Goal: Information Seeking & Learning: Learn about a topic

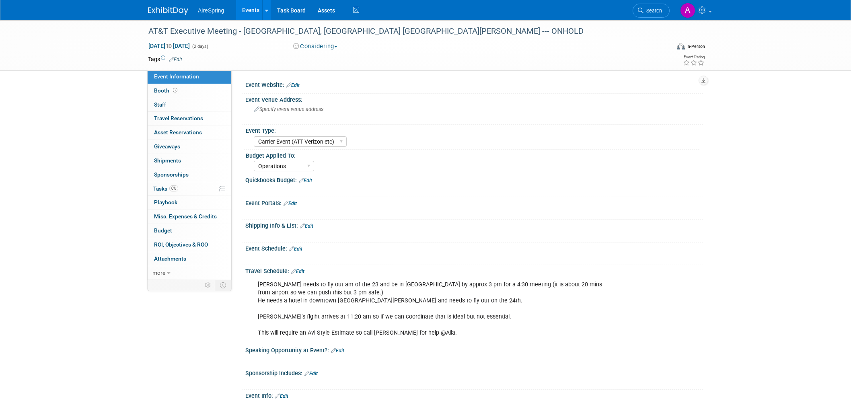
select select "Carrier Event (ATT Verizon etc)"
select select "Operations"
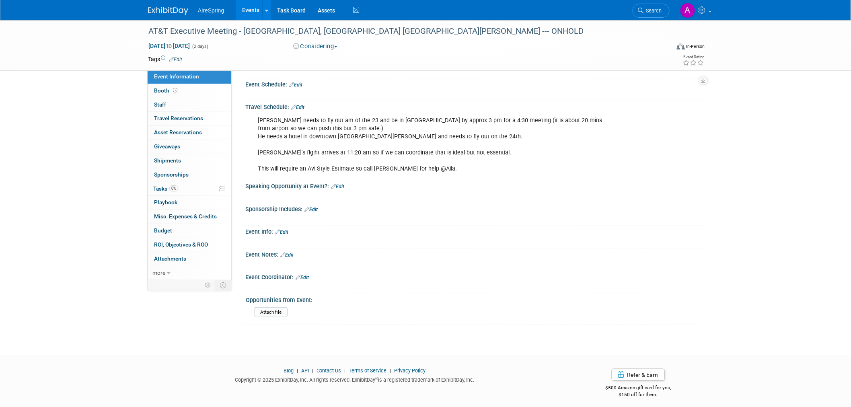
click at [639, 212] on div "X" at bounding box center [472, 214] width 447 height 4
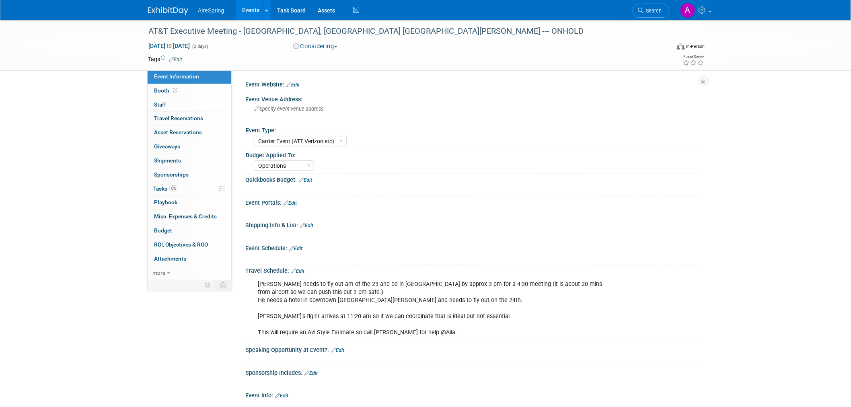
scroll to position [0, 0]
drag, startPoint x: 353, startPoint y: 297, endPoint x: 308, endPoint y: 296, distance: 44.6
click at [308, 296] on div "[PERSON_NAME] needs to fly out am of the 23 and be in [GEOGRAPHIC_DATA] by appr…" at bounding box center [433, 309] width 362 height 65
copy div "downtown Brickel"
click at [565, 318] on div "[PERSON_NAME] needs to fly out am of the 23 and be in [GEOGRAPHIC_DATA] by appr…" at bounding box center [433, 309] width 362 height 65
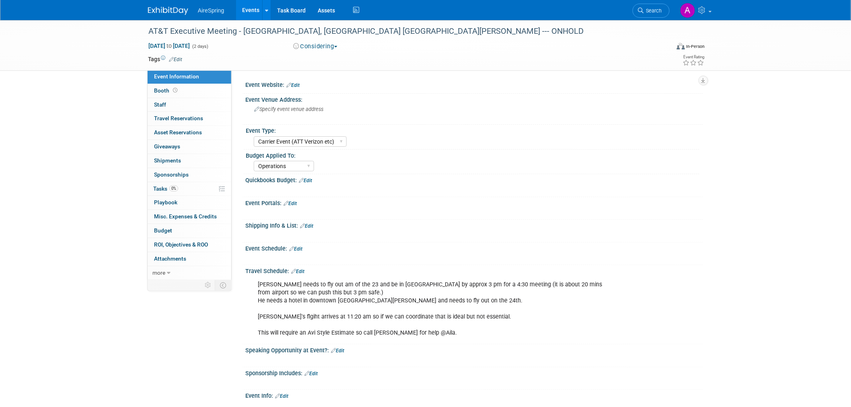
click at [489, 292] on div "[PERSON_NAME] needs to fly out am of the 23 and be in [GEOGRAPHIC_DATA] by appr…" at bounding box center [433, 309] width 362 height 65
click at [106, 171] on div "AT&T Executive Meeting - Miami, FL Wendell Nelson --- ONHOLD Oct 23, 2025 to Oc…" at bounding box center [425, 262] width 851 height 484
click at [527, 327] on div "[PERSON_NAME] needs to fly out am of the 23 and be in [GEOGRAPHIC_DATA] by appr…" at bounding box center [433, 309] width 362 height 65
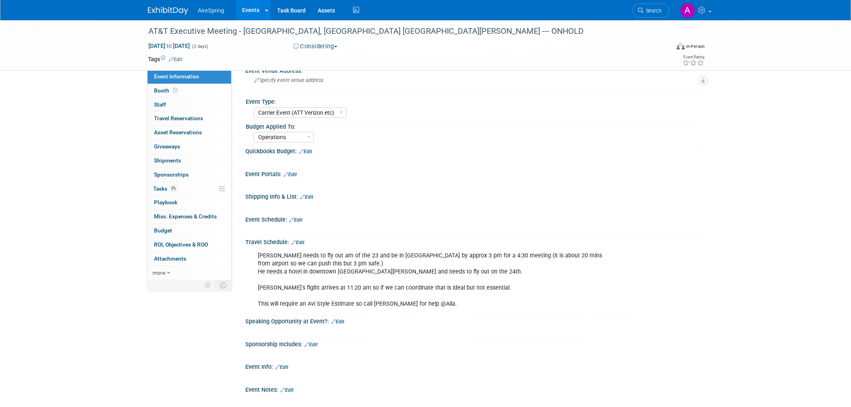
scroll to position [45, 0]
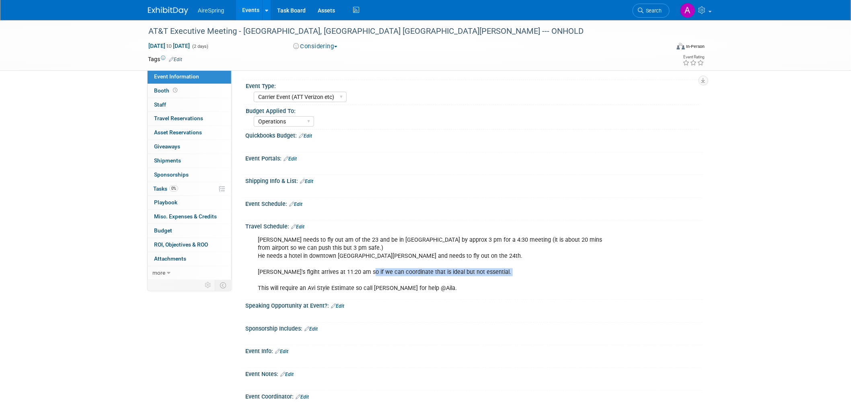
drag, startPoint x: 363, startPoint y: 274, endPoint x: 388, endPoint y: 278, distance: 25.7
click at [388, 278] on div "[PERSON_NAME] needs to fly out am of the 23 and be in [GEOGRAPHIC_DATA] by appr…" at bounding box center [433, 264] width 362 height 65
click at [421, 272] on div "[PERSON_NAME] needs to fly out am of the 23 and be in [GEOGRAPHIC_DATA] by appr…" at bounding box center [433, 264] width 362 height 65
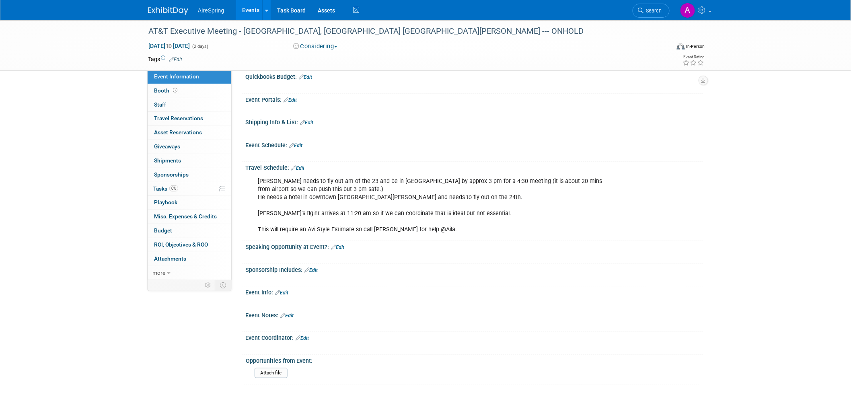
scroll to position [0, 0]
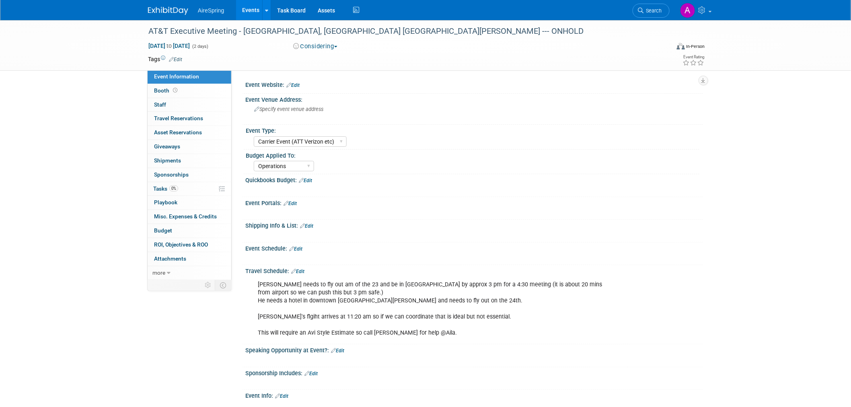
click at [62, 157] on div "AT&T Executive Meeting - Miami, FL Wendell Nelson --- ONHOLD Oct 23, 2025 to Oc…" at bounding box center [425, 262] width 851 height 484
click at [86, 90] on div "AT&T Executive Meeting - Miami, FL Wendell Nelson --- ONHOLD Oct 23, 2025 to Oc…" at bounding box center [425, 262] width 851 height 484
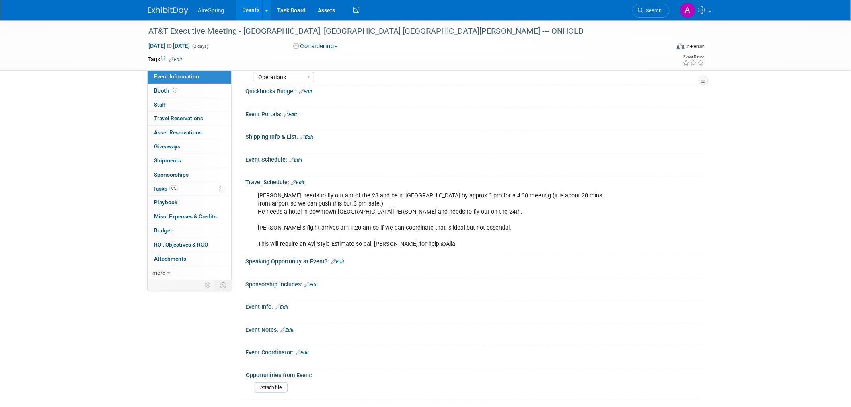
scroll to position [89, 0]
click at [356, 205] on div "[PERSON_NAME] needs to fly out am of the 23 and be in [GEOGRAPHIC_DATA] by appr…" at bounding box center [433, 219] width 362 height 65
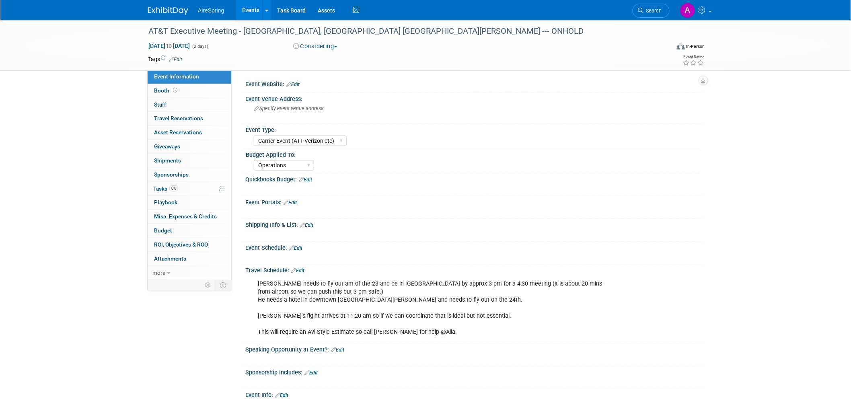
scroll to position [0, 0]
drag, startPoint x: 149, startPoint y: 31, endPoint x: 263, endPoint y: 29, distance: 113.8
click at [263, 29] on div "AT&T Executive Meeting - [GEOGRAPHIC_DATA], [GEOGRAPHIC_DATA] [GEOGRAPHIC_DATA]…" at bounding box center [402, 31] width 512 height 14
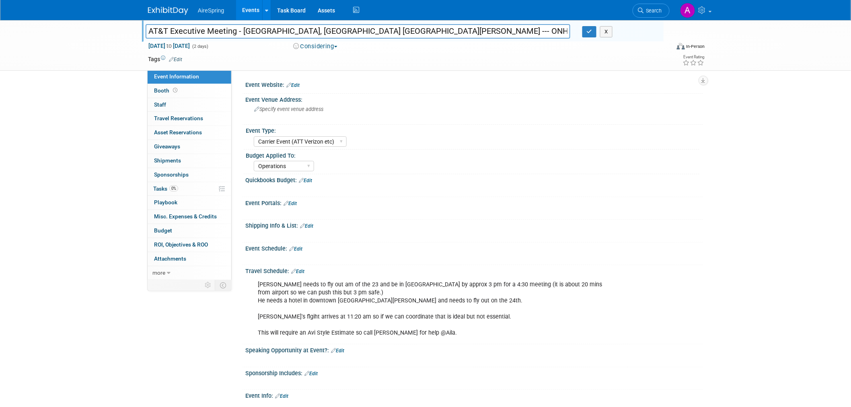
drag, startPoint x: 263, startPoint y: 30, endPoint x: 145, endPoint y: 31, distance: 118.6
click at [145, 31] on div "AT&T Executive Meeting - [GEOGRAPHIC_DATA], [GEOGRAPHIC_DATA] [GEOGRAPHIC_DATA]…" at bounding box center [357, 32] width 437 height 12
click at [191, 326] on div "Event Information Event Info Booth Booth 0 Staff 0 Staff 0 Travel Reservations …" at bounding box center [425, 254] width 567 height 468
click at [76, 131] on div "AT&T Executive Meeting - [GEOGRAPHIC_DATA], [GEOGRAPHIC_DATA] [GEOGRAPHIC_DATA]…" at bounding box center [425, 262] width 851 height 484
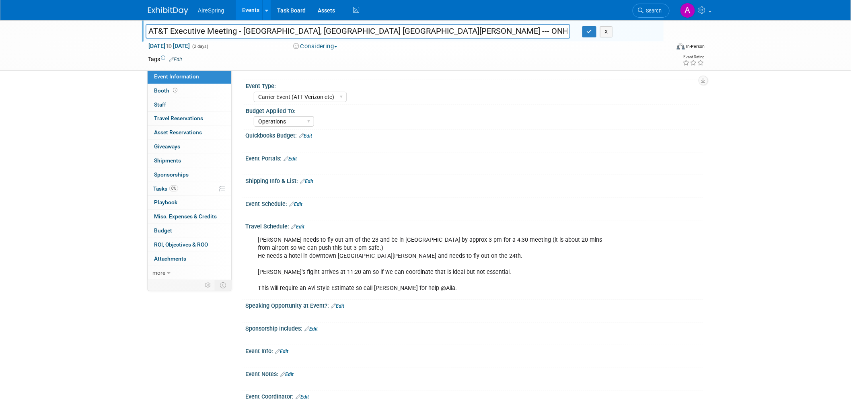
click at [571, 252] on div "[PERSON_NAME] needs to fly out am of the 23 and be in [GEOGRAPHIC_DATA] by appr…" at bounding box center [433, 264] width 362 height 65
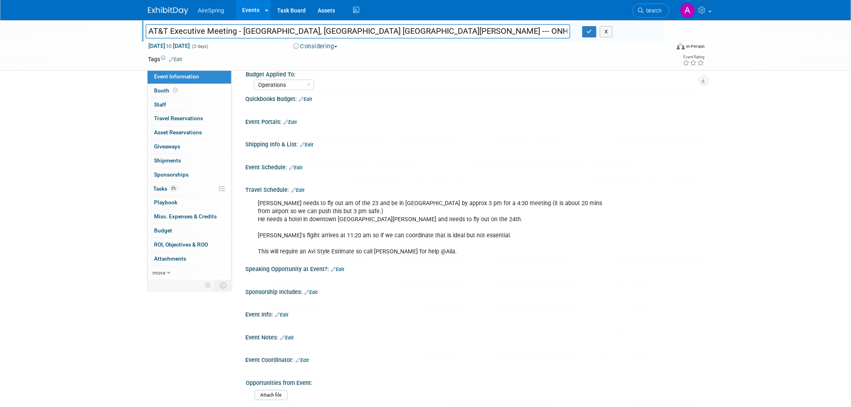
scroll to position [0, 0]
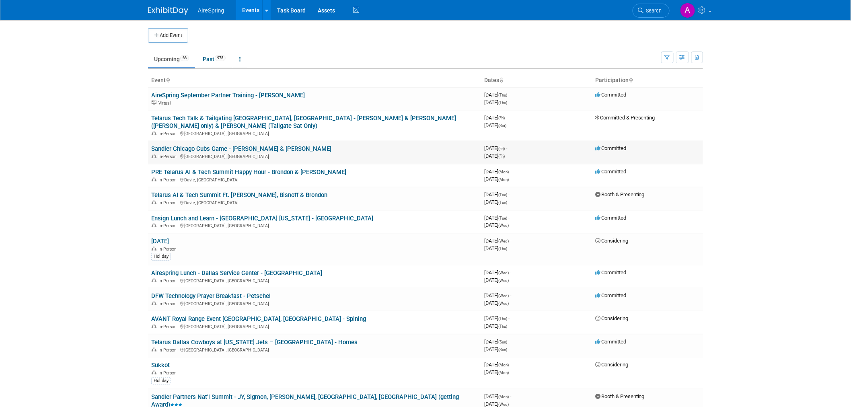
click at [193, 145] on link "Sandler Chicago Cubs Game - [PERSON_NAME] & [PERSON_NAME]" at bounding box center [241, 148] width 180 height 7
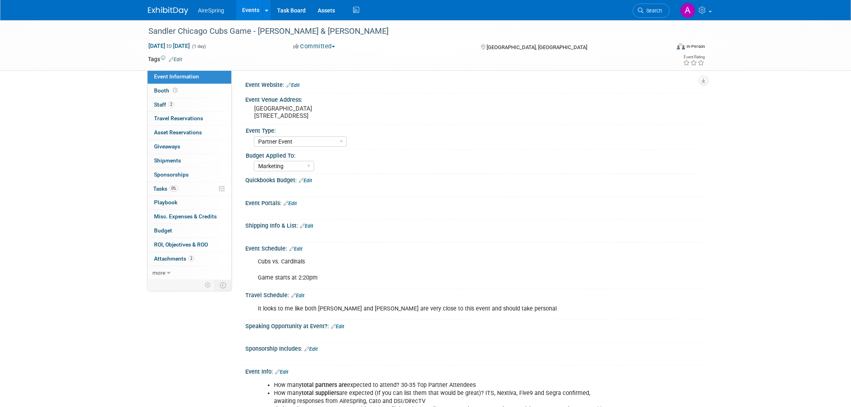
select select "Partner Event"
select select "Marketing"
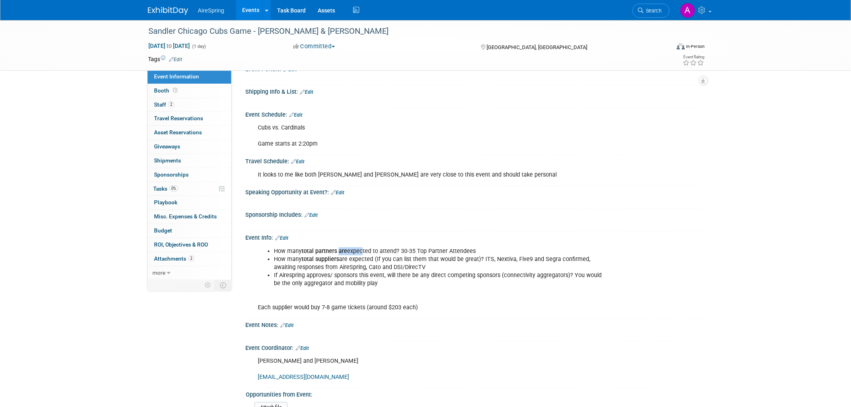
drag, startPoint x: 338, startPoint y: 250, endPoint x: 361, endPoint y: 248, distance: 22.6
click at [361, 248] on li "How many total partners are expected to attend? 30-35 Top Partner Attendees" at bounding box center [442, 251] width 336 height 8
click at [397, 260] on li "How many total suppliers are expected (If you can list them that would be great…" at bounding box center [442, 263] width 336 height 16
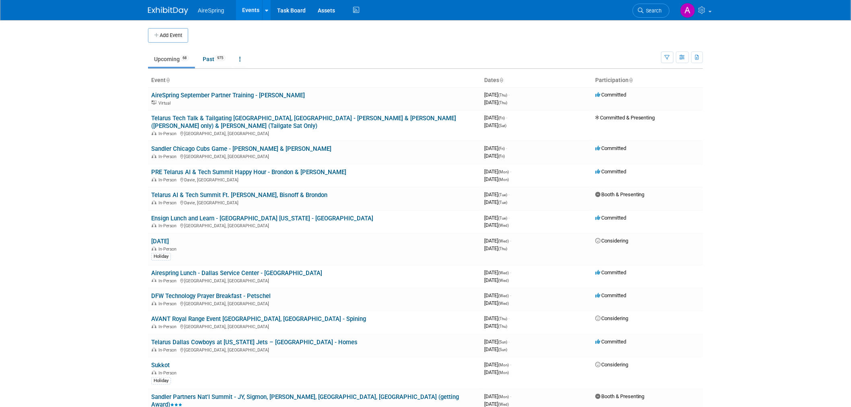
click at [78, 147] on body "AireSpring Events Add Event Bulk Upload Events Shareable Event Boards Recently …" at bounding box center [425, 203] width 851 height 407
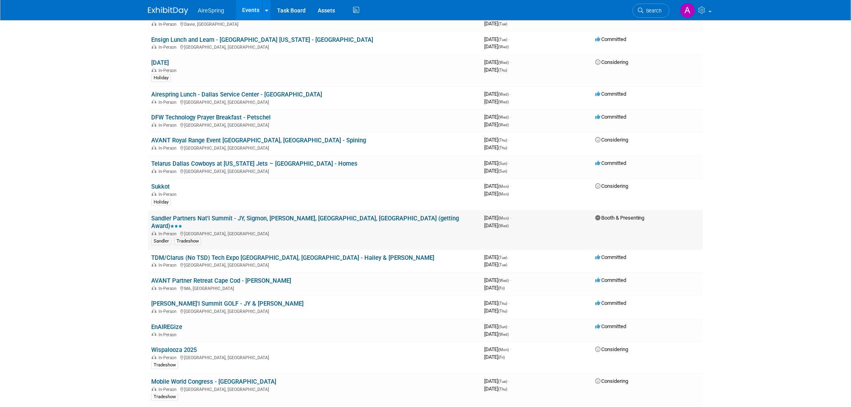
scroll to position [223, 0]
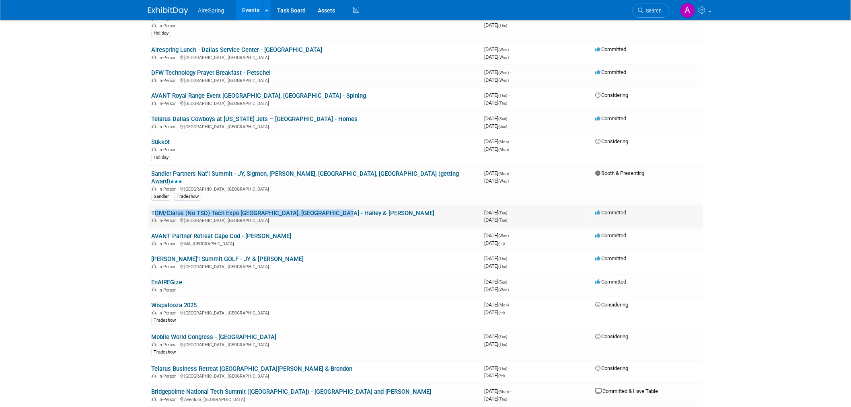
drag, startPoint x: 150, startPoint y: 192, endPoint x: 332, endPoint y: 190, distance: 182.5
click at [332, 205] on td "TDM/Clarus (No TSD) Tech Expo [GEOGRAPHIC_DATA], [GEOGRAPHIC_DATA] - Hailey & […" at bounding box center [314, 216] width 333 height 23
copy link "TDM/Clarus (No TSD) Tech Expo [GEOGRAPHIC_DATA], [GEOGRAPHIC_DATA] - Hailey & […"
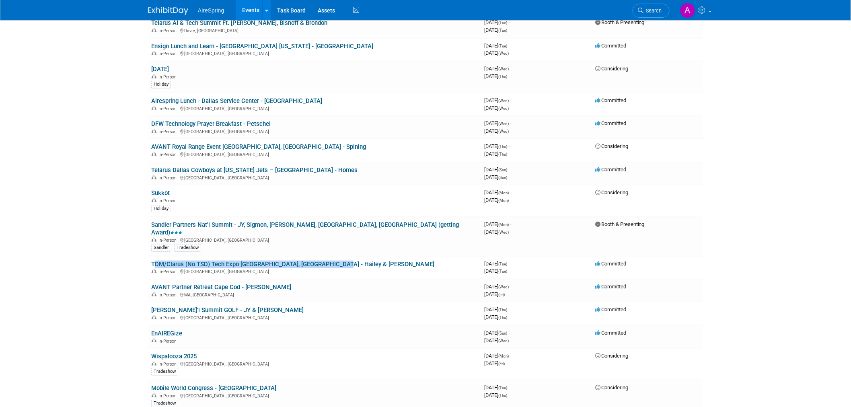
scroll to position [134, 0]
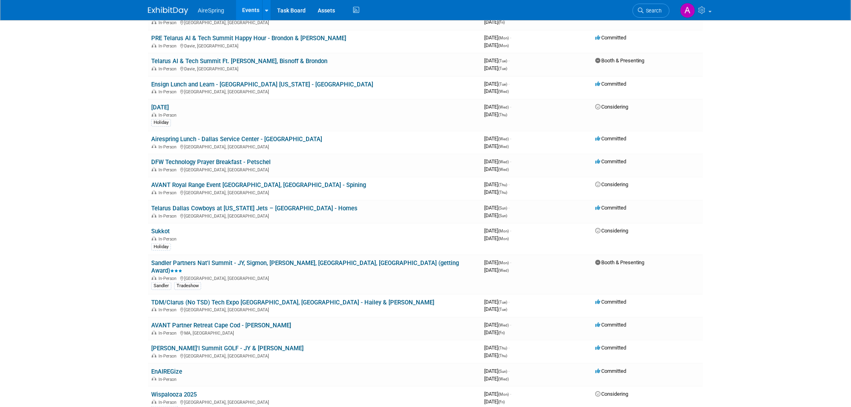
click at [90, 127] on body "AireSpring Events Add Event Bulk Upload Events Shareable Event Boards Recently …" at bounding box center [425, 69] width 851 height 407
click at [94, 164] on body "AireSpring Events Add Event Bulk Upload Events Shareable Event Boards Recently …" at bounding box center [425, 69] width 851 height 407
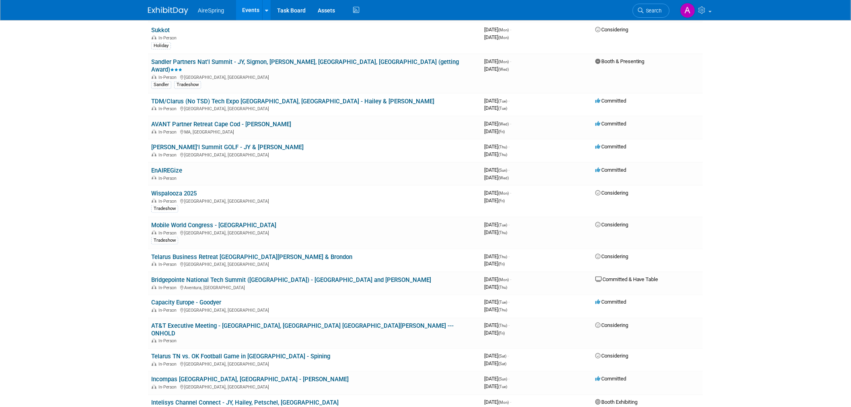
scroll to position [402, 0]
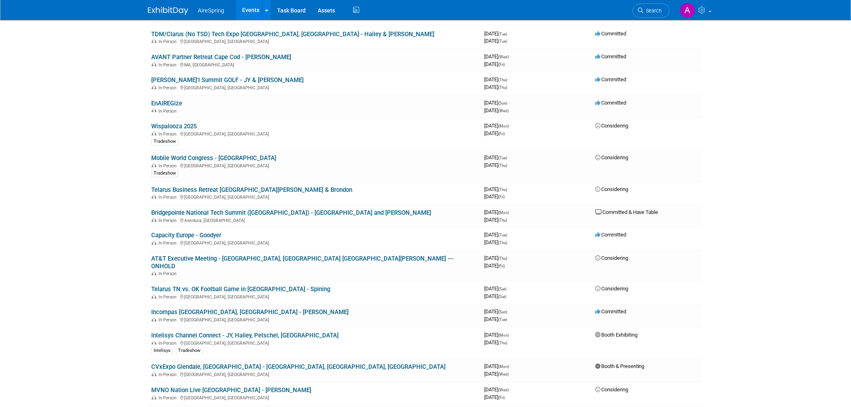
drag, startPoint x: 142, startPoint y: 238, endPoint x: 129, endPoint y: 235, distance: 12.8
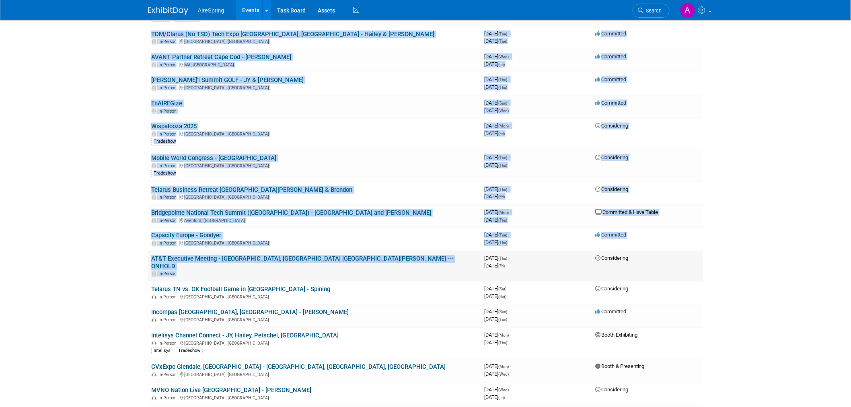
drag, startPoint x: 143, startPoint y: 235, endPoint x: 189, endPoint y: 244, distance: 47.1
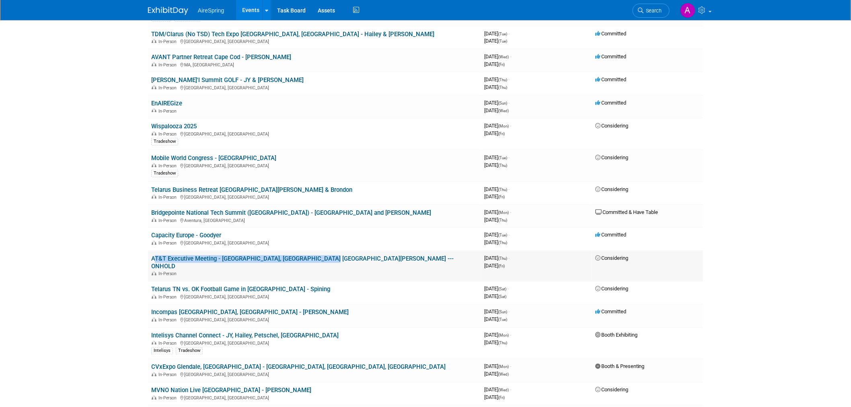
drag, startPoint x: 344, startPoint y: 235, endPoint x: 150, endPoint y: 236, distance: 194.5
click at [150, 251] on td "AT&T Executive Meeting - Miami, FL Wendell Nelson --- ONHOLD In-Person" at bounding box center [314, 266] width 333 height 31
copy link "AT&T Executive Meeting - [GEOGRAPHIC_DATA], [GEOGRAPHIC_DATA] [GEOGRAPHIC_DATA]…"
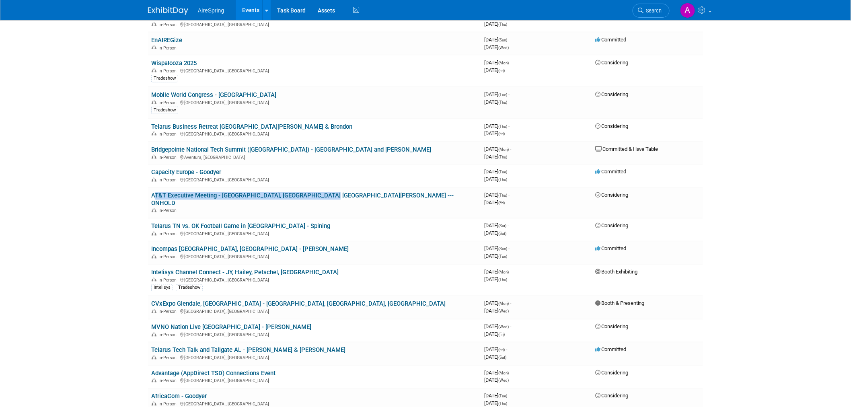
scroll to position [491, 0]
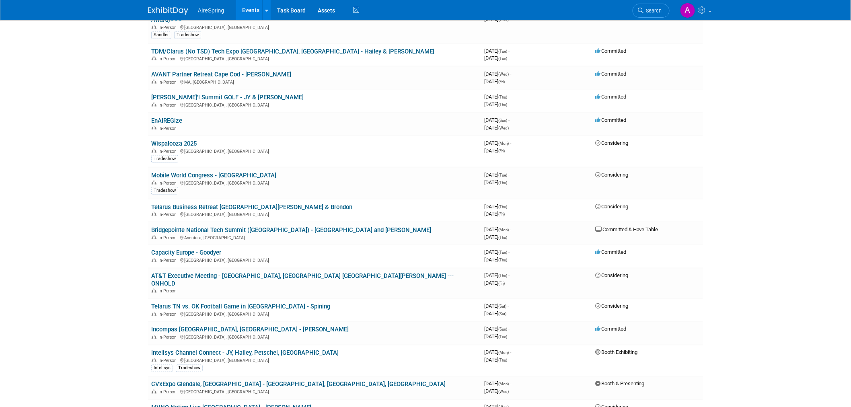
scroll to position [357, 0]
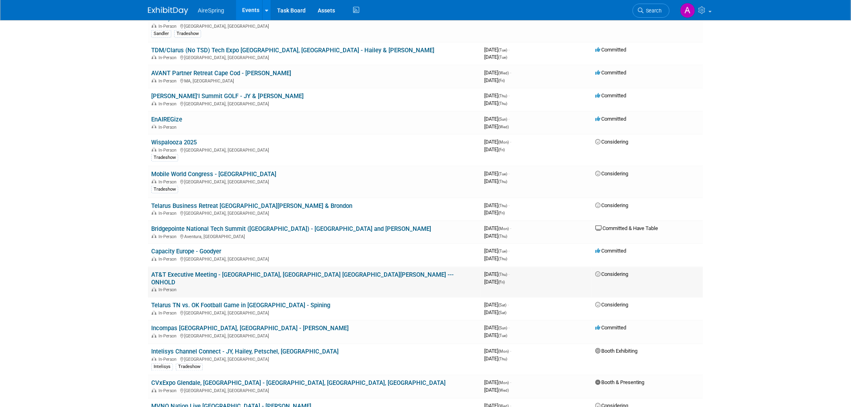
scroll to position [402, 0]
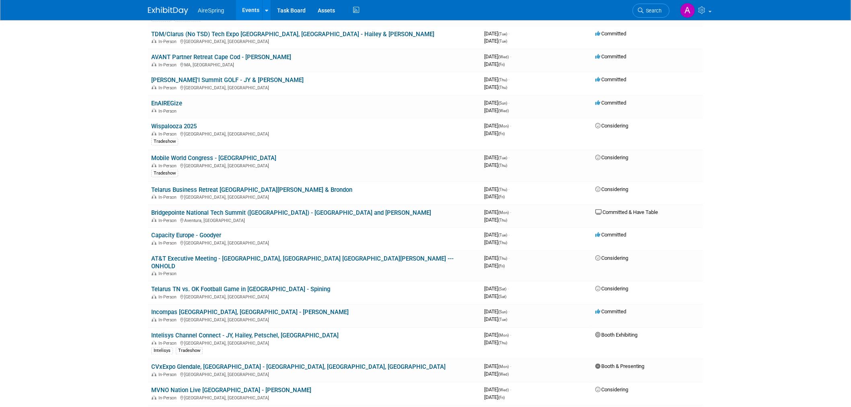
drag, startPoint x: 116, startPoint y: 168, endPoint x: 61, endPoint y: 217, distance: 74.0
drag, startPoint x: 70, startPoint y: 150, endPoint x: 178, endPoint y: 138, distance: 109.2
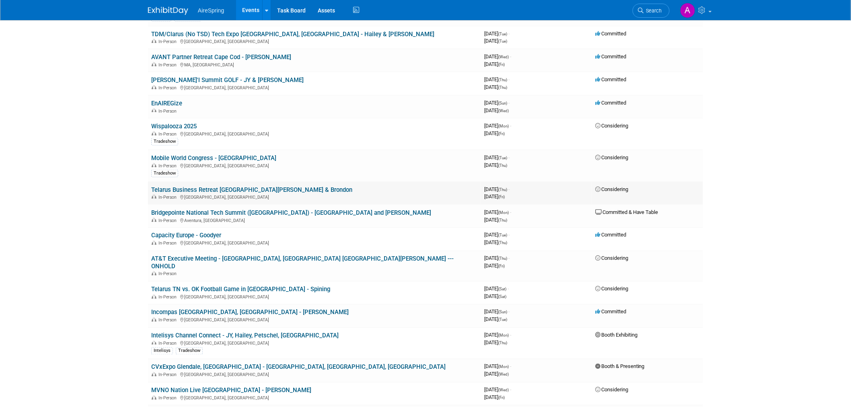
click at [254, 186] on link "Telarus Business Retreat Orlando - Hester & Brondon" at bounding box center [251, 189] width 201 height 7
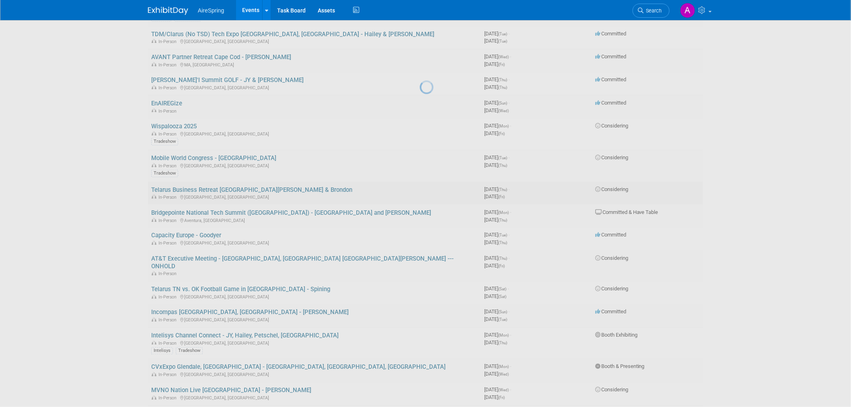
click at [420, 167] on div at bounding box center [425, 203] width 11 height 407
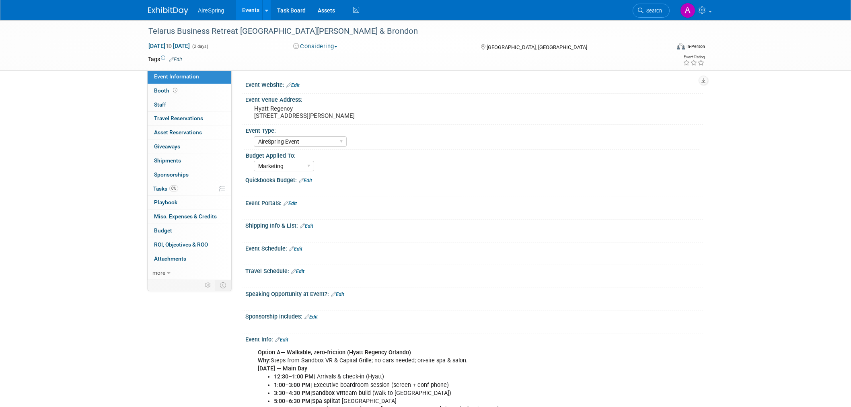
select select "AireSpring Event"
select select "Marketing"
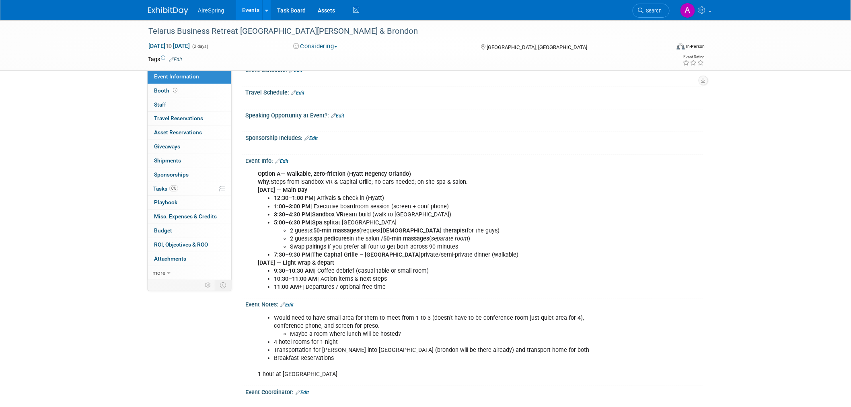
scroll to position [223, 0]
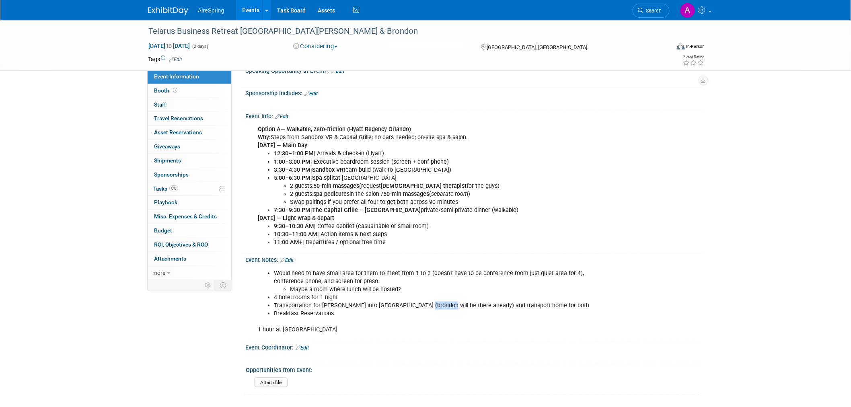
drag, startPoint x: 415, startPoint y: 302, endPoint x: 432, endPoint y: 302, distance: 17.7
click at [432, 302] on li "Transportation for Laura into Orlando (brondon will be there already) and trans…" at bounding box center [442, 305] width 336 height 8
click at [453, 302] on li "Transportation for Laura into Orlando (brondon will be there already) and trans…" at bounding box center [442, 305] width 336 height 8
drag, startPoint x: 276, startPoint y: 303, endPoint x: 324, endPoint y: 304, distance: 47.8
click at [324, 304] on li "Transportation for Laura into Orlando (brondon will be there already) and trans…" at bounding box center [442, 305] width 336 height 8
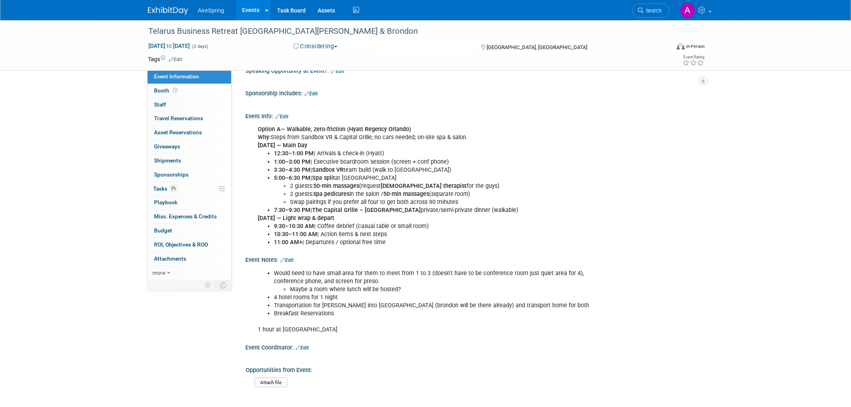
click at [340, 310] on li "Breakfast Reservations" at bounding box center [442, 313] width 336 height 8
drag, startPoint x: 340, startPoint y: 309, endPoint x: 315, endPoint y: 301, distance: 26.2
click at [315, 301] on ul "Would need to have small area for them to meet from 1 to 3 (doesn't have to be …" at bounding box center [434, 293] width 352 height 48
click at [334, 303] on li "Transportation for Laura into Orlando (brondon will be there already) and trans…" at bounding box center [442, 305] width 336 height 8
drag, startPoint x: 347, startPoint y: 301, endPoint x: 285, endPoint y: 302, distance: 61.5
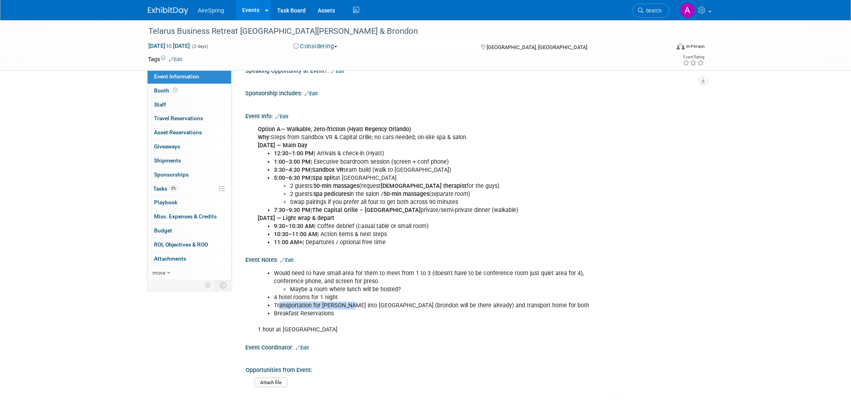
click at [283, 302] on li "Transportation for Laura into Orlando (brondon will be there already) and trans…" at bounding box center [442, 305] width 336 height 8
click at [341, 302] on li "Transportation for Laura into Orlando (brondon will be there already) and trans…" at bounding box center [442, 305] width 336 height 8
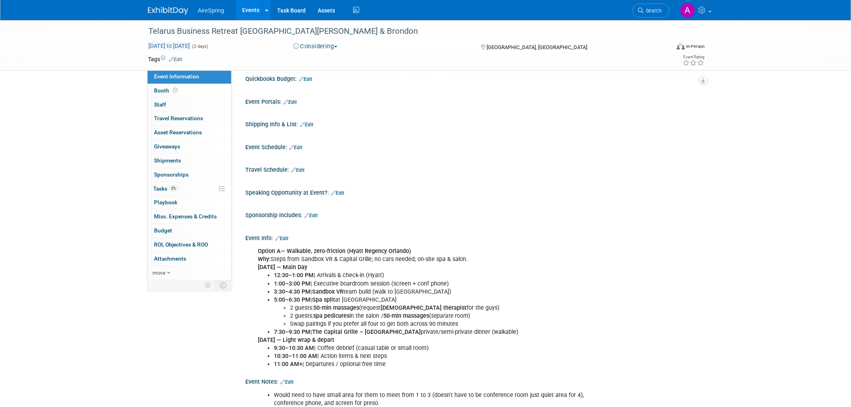
scroll to position [89, 0]
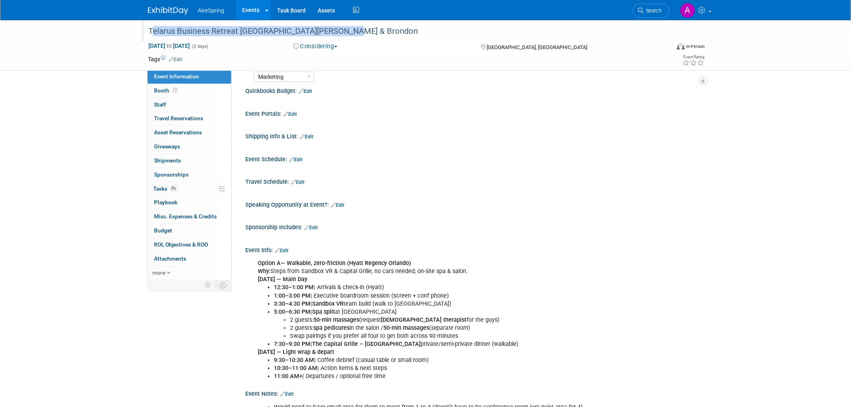
drag, startPoint x: 146, startPoint y: 29, endPoint x: 258, endPoint y: 56, distance: 115.3
click at [350, 28] on div "Telarus Business Retreat Orlando - Hester & Brondon" at bounding box center [402, 31] width 512 height 14
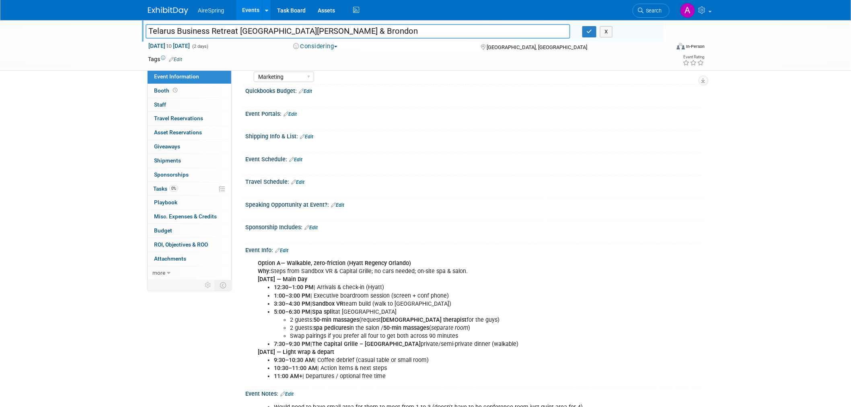
click at [275, 31] on input "Telarus Business Retreat Orlando - Hester & Brondon" at bounding box center [358, 31] width 424 height 14
click at [275, 32] on input "Telarus Business Retreat Orlando - Hester & Brondon" at bounding box center [358, 31] width 424 height 14
drag, startPoint x: 339, startPoint y: 33, endPoint x: 143, endPoint y: 35, distance: 195.8
click at [146, 33] on input "Telarus Business Retreat Orlando - Hester & Brondon" at bounding box center [358, 31] width 424 height 14
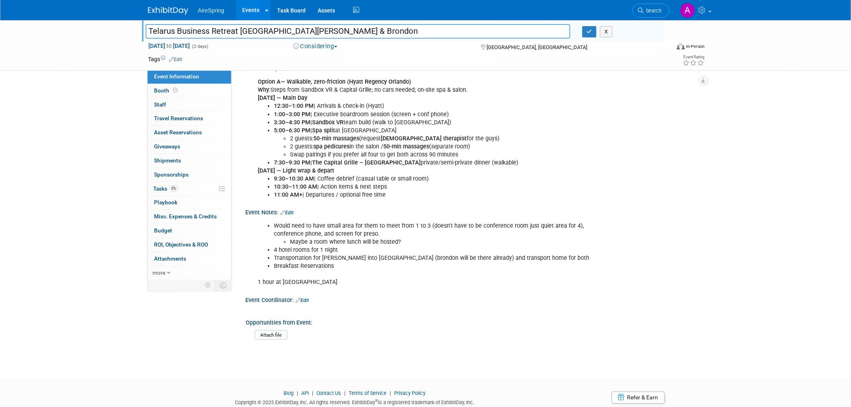
scroll to position [248, 0]
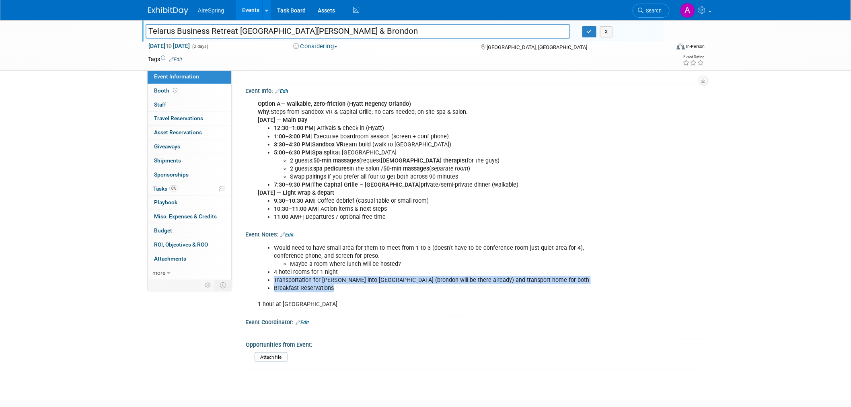
click at [273, 276] on ul "Would need to have small area for them to meet from 1 to 3 (doesn't have to be …" at bounding box center [434, 268] width 352 height 48
click at [362, 284] on li "Breakfast Reservations" at bounding box center [442, 288] width 336 height 8
drag, startPoint x: 537, startPoint y: 276, endPoint x: 262, endPoint y: 268, distance: 274.6
click at [262, 268] on ul "Would need to have small area for them to meet from 1 to 3 (doesn't have to be …" at bounding box center [434, 268] width 352 height 48
copy ul "4 hotel rooms for 1 night Transportation for Laura into Orlando (brondon will b…"
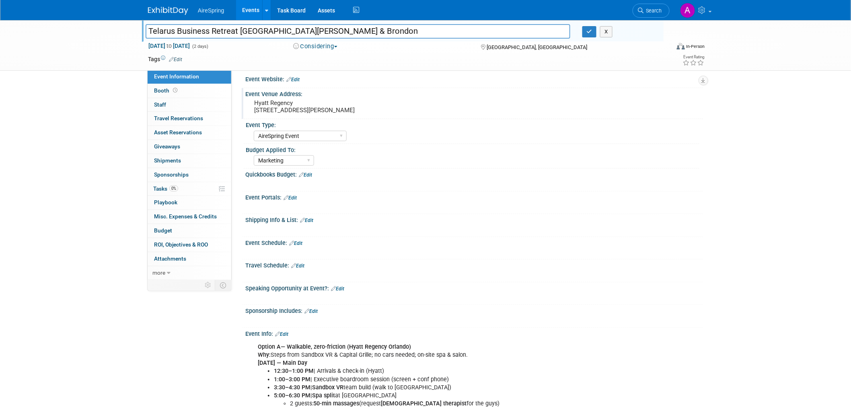
scroll to position [0, 0]
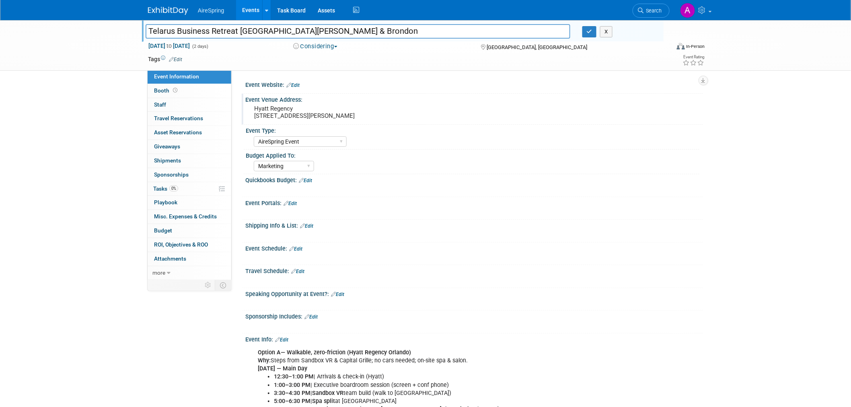
click at [310, 109] on pre "Hyatt Regency 9801 International Dr Orlando FL" at bounding box center [340, 112] width 173 height 14
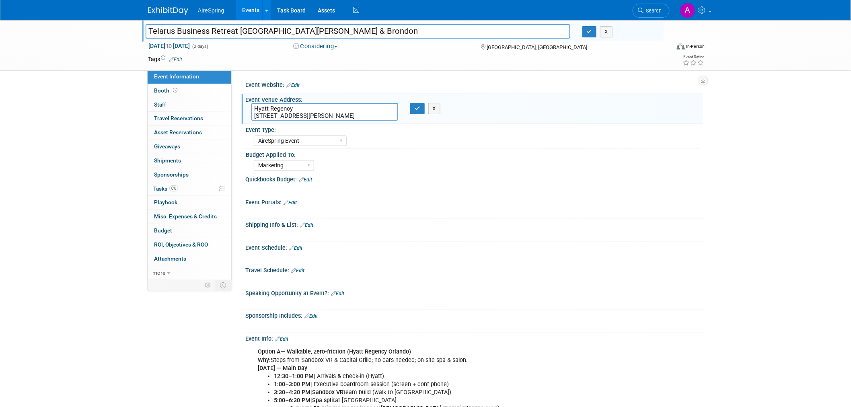
drag, startPoint x: 346, startPoint y: 117, endPoint x: 251, endPoint y: 107, distance: 95.9
click at [251, 107] on textarea "Hyatt Regency 9801 International Dr Orlando FL" at bounding box center [324, 112] width 147 height 18
click at [320, 107] on textarea "Hyatt Regency 9801 International Dr Orlando FL" at bounding box center [324, 112] width 147 height 18
drag, startPoint x: 354, startPoint y: 114, endPoint x: 250, endPoint y: 107, distance: 104.4
click at [250, 107] on div "Hyatt Regency 9801 International Dr Orlando FL" at bounding box center [324, 112] width 159 height 18
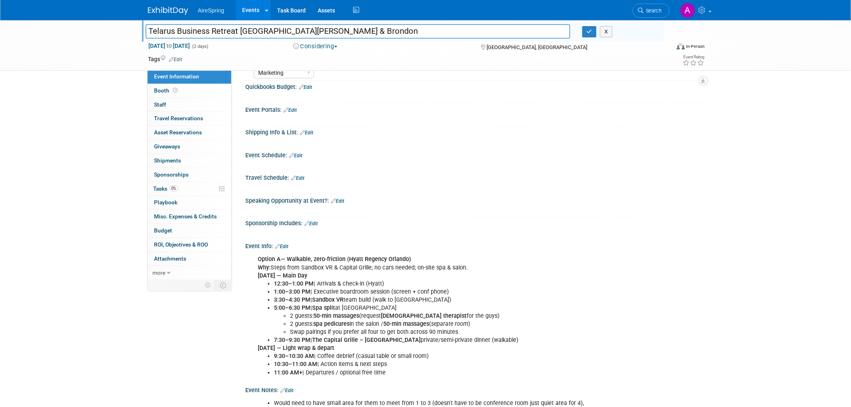
scroll to position [89, 0]
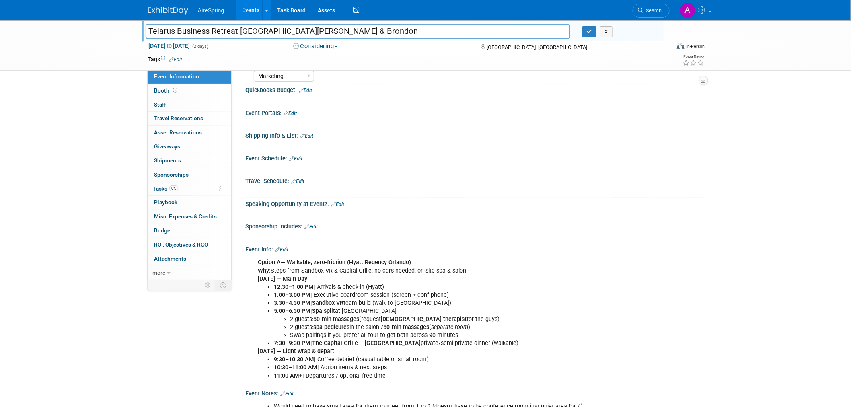
click at [44, 139] on div "Telarus Business Retreat Orlando - Hester & Brondon Telarus Business Retreat Or…" at bounding box center [425, 237] width 851 height 613
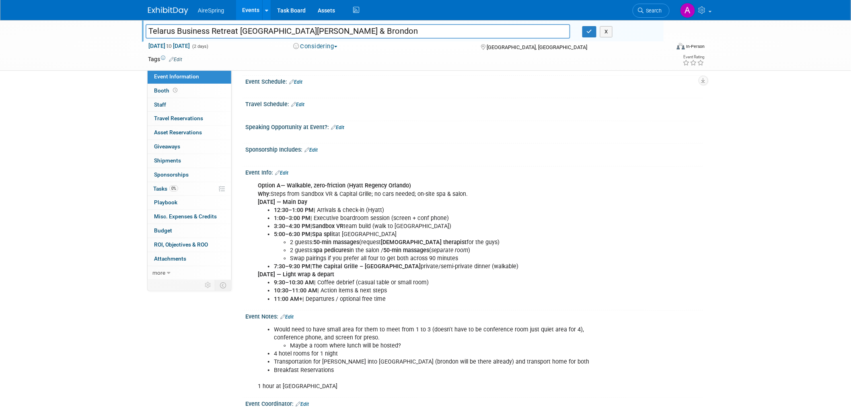
scroll to position [134, 0]
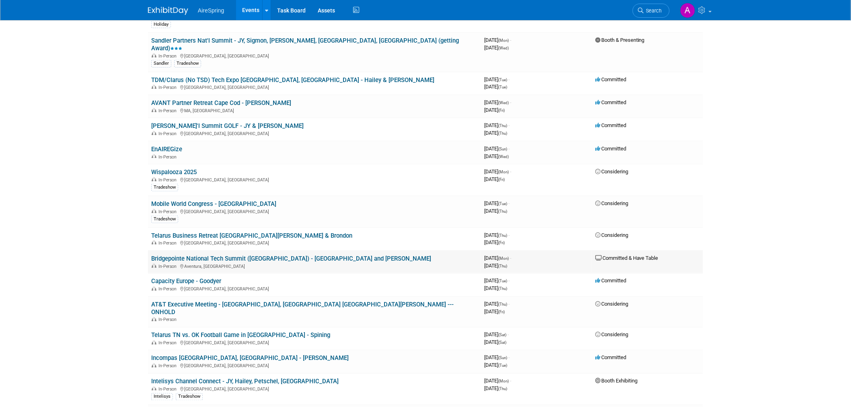
scroll to position [357, 0]
drag, startPoint x: 142, startPoint y: 234, endPoint x: 130, endPoint y: 247, distance: 18.0
drag, startPoint x: 144, startPoint y: 234, endPoint x: 121, endPoint y: 253, distance: 29.7
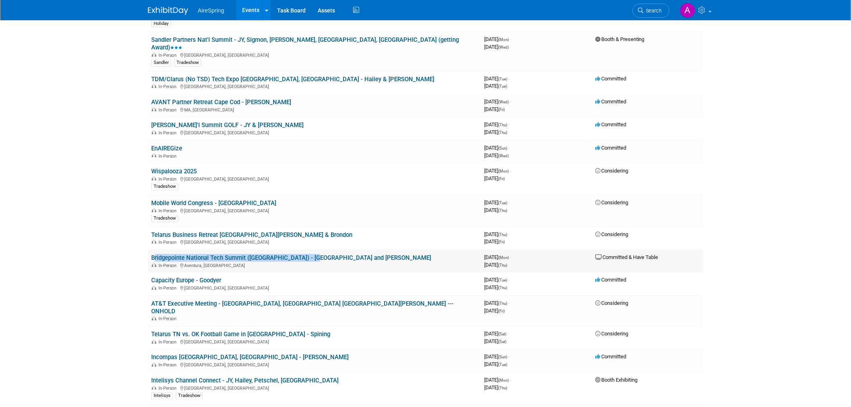
drag, startPoint x: 148, startPoint y: 236, endPoint x: 324, endPoint y: 243, distance: 176.6
click at [337, 250] on td "Bridgepointe National Tech Summit (Miami) - JY and Hailey In-Person Aventura, FL" at bounding box center [314, 261] width 333 height 23
copy link "Bridgepointe National Tech Summit (Miami) - JY and Hailey"
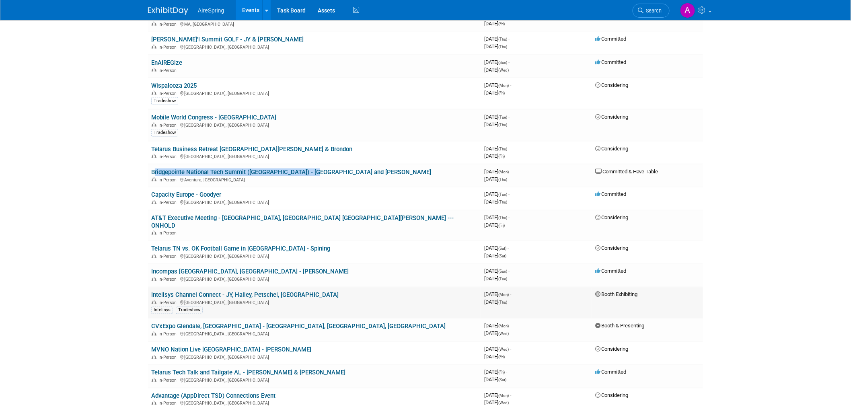
scroll to position [447, 0]
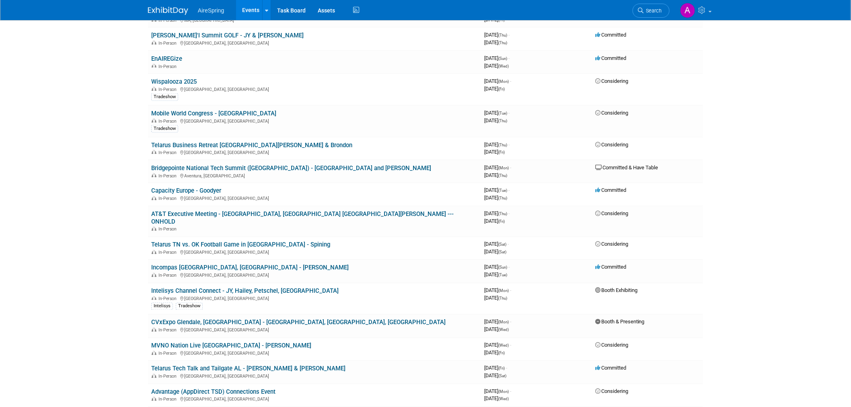
drag, startPoint x: 145, startPoint y: 215, endPoint x: 130, endPoint y: 227, distance: 19.1
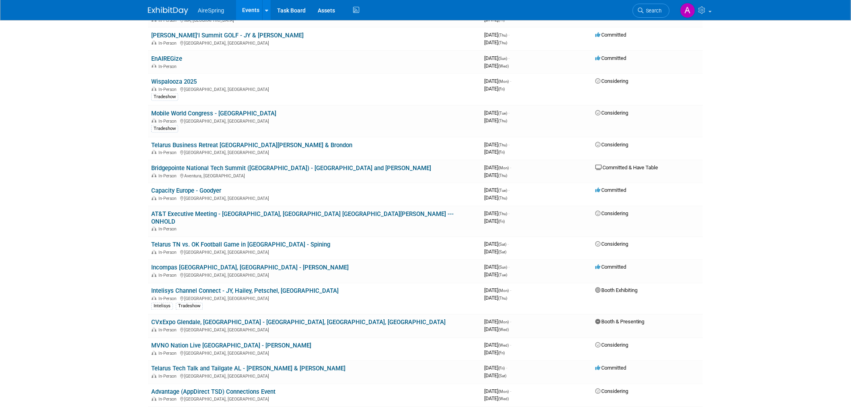
drag, startPoint x: 147, startPoint y: 216, endPoint x: 125, endPoint y: 218, distance: 22.6
drag, startPoint x: 150, startPoint y: 213, endPoint x: 324, endPoint y: 219, distance: 174.1
click at [327, 237] on td "Telarus TN vs. OK Football Game in Knoxville - Spining In-Person Knoxville, TN" at bounding box center [314, 248] width 333 height 23
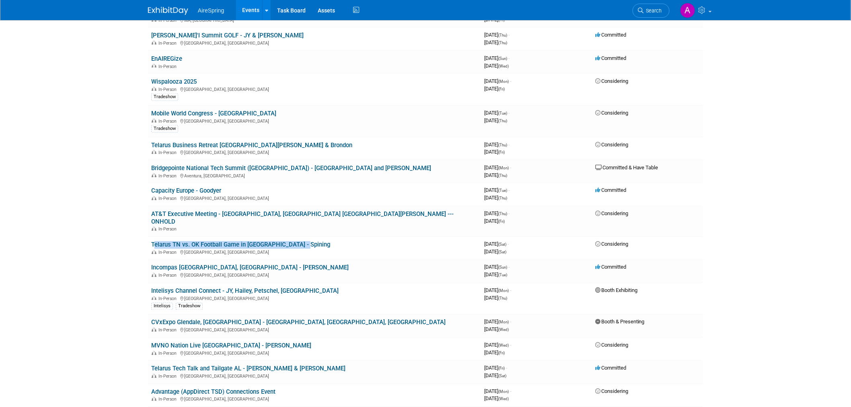
copy link "Telarus TN vs. OK Football Game in Knoxville - Spining"
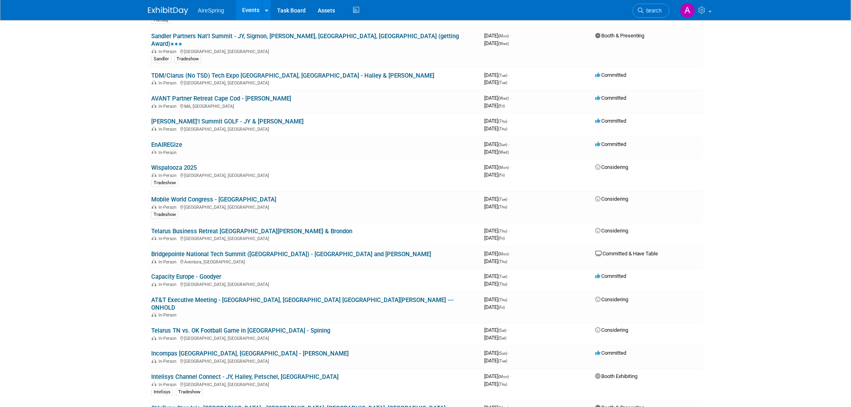
scroll to position [357, 0]
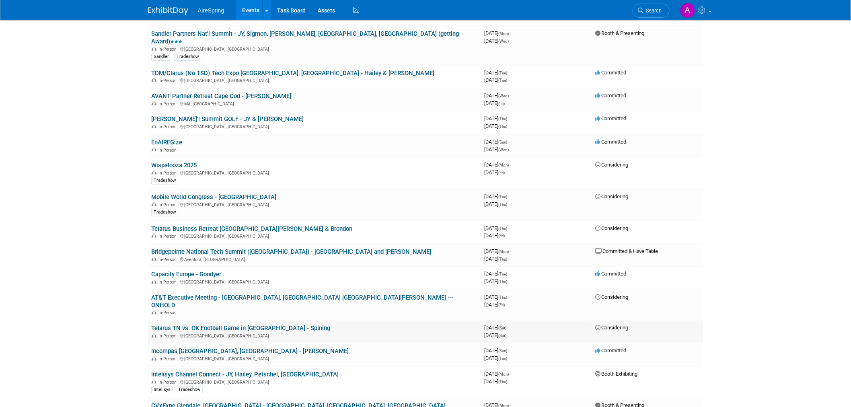
scroll to position [402, 0]
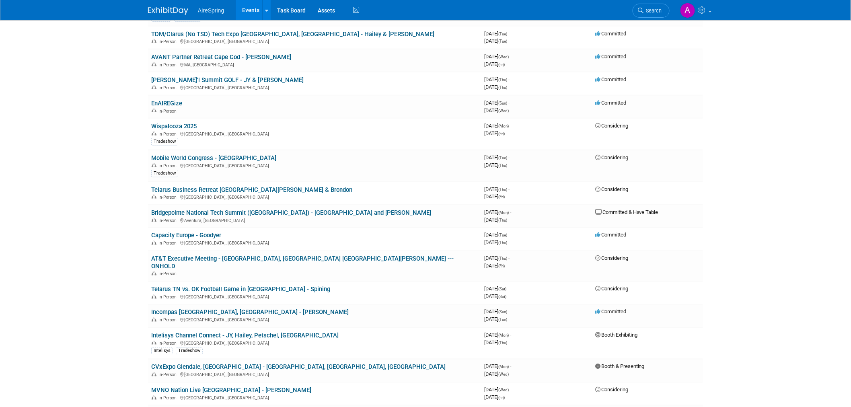
drag, startPoint x: 146, startPoint y: 236, endPoint x: 189, endPoint y: 240, distance: 42.8
click at [272, 255] on link "AT&T Executive Meeting - [GEOGRAPHIC_DATA], [GEOGRAPHIC_DATA] [GEOGRAPHIC_DATA]…" at bounding box center [302, 262] width 302 height 15
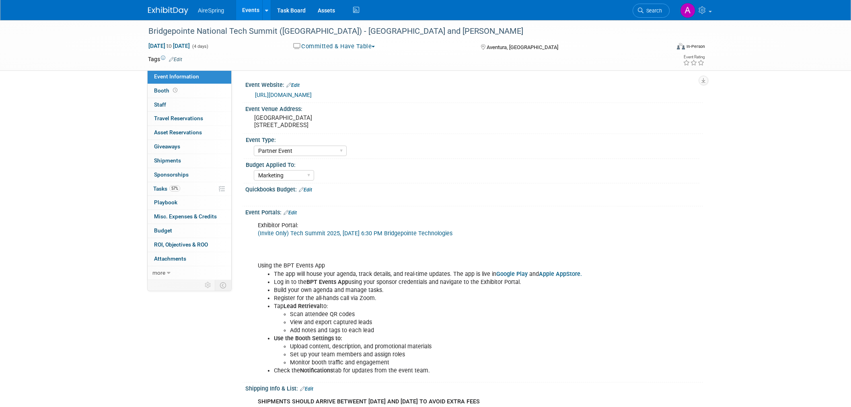
select select "Partner Event"
select select "Marketing"
drag, startPoint x: 394, startPoint y: 122, endPoint x: 250, endPoint y: 115, distance: 144.5
click at [250, 115] on div "JW Marriott Miami Turnberry Resort 19999 W Country Club Dr, Aventura, FL 33180" at bounding box center [340, 121] width 191 height 19
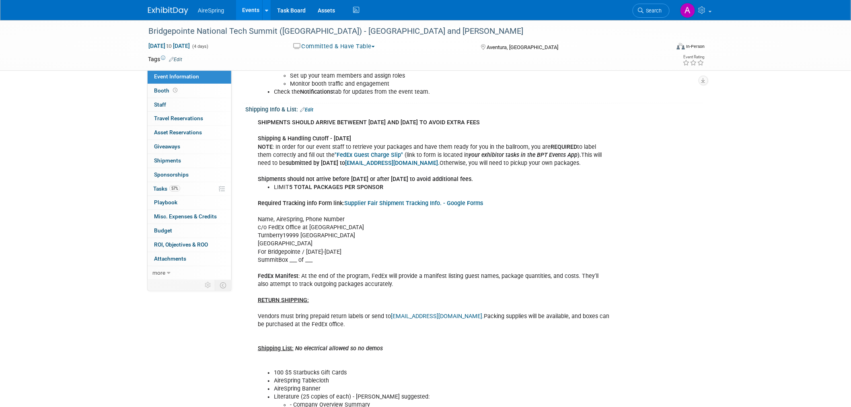
scroll to position [312, 0]
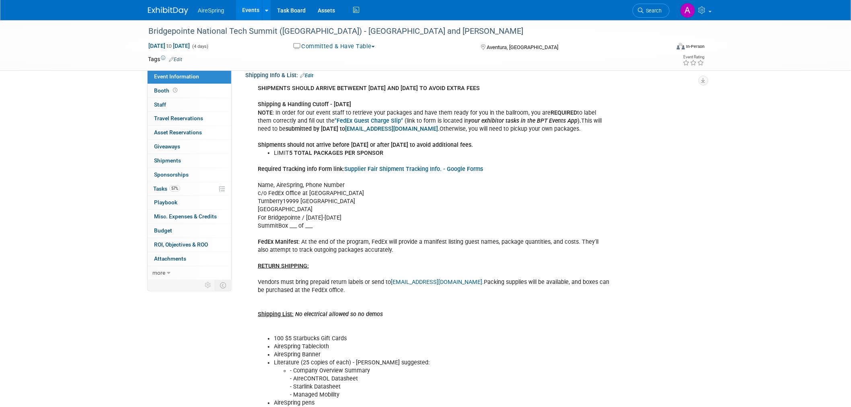
click at [562, 329] on div "SHIPMENTS SHOULD ARRIVE BETWEENT OCT 17TH AND OCT 20TH TO AVOID EXTRA FEES Ship…" at bounding box center [433, 257] width 362 height 355
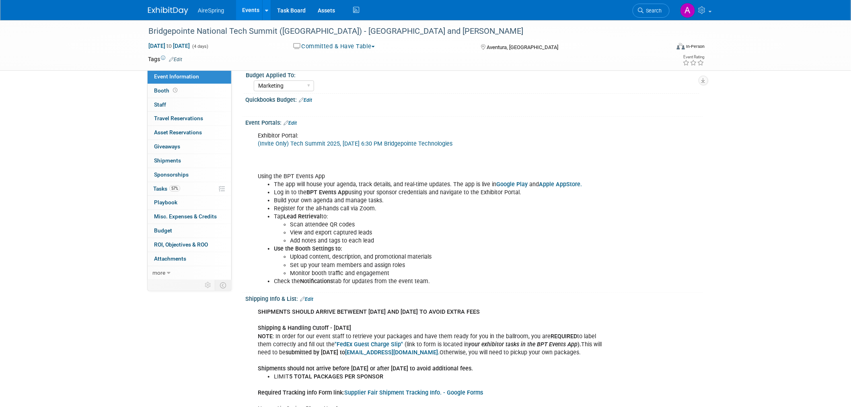
scroll to position [89, 0]
click at [521, 213] on li "Tap Lead Retrieval to: Scan attendee QR codes View and export captured leads Ad…" at bounding box center [442, 228] width 336 height 32
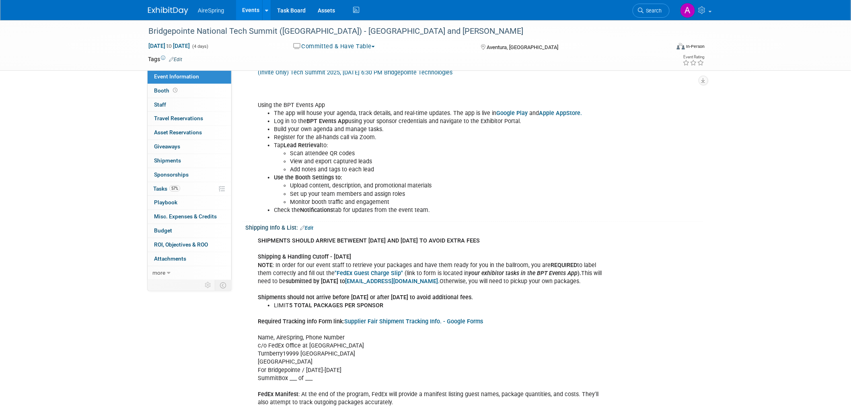
scroll to position [0, 0]
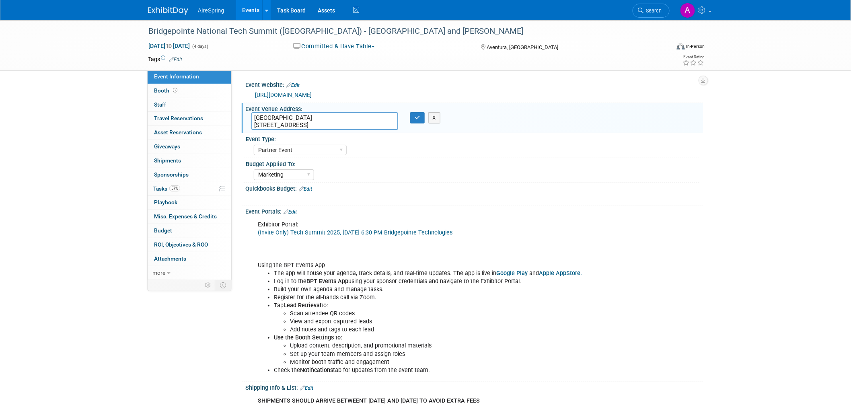
drag, startPoint x: 362, startPoint y: 118, endPoint x: 254, endPoint y: 114, distance: 108.2
click at [254, 114] on textarea "JW Marriott Miami Turnberry Resort 19999 W Country Club Dr, Aventura, FL 33180" at bounding box center [324, 121] width 147 height 18
drag, startPoint x: 66, startPoint y: 189, endPoint x: 146, endPoint y: 187, distance: 80.4
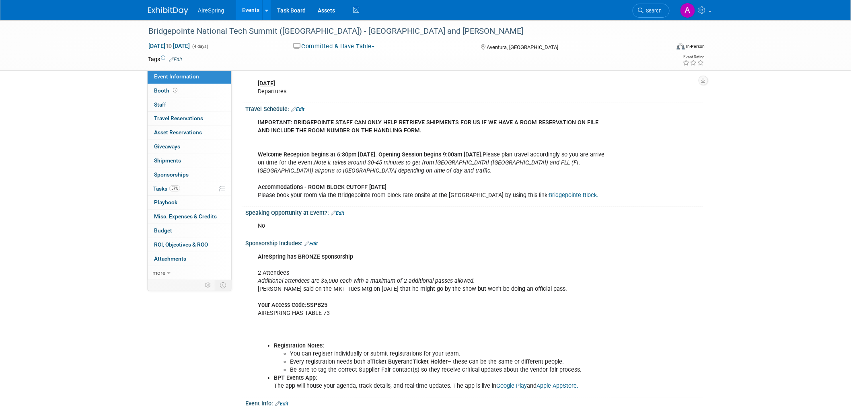
scroll to position [811, 0]
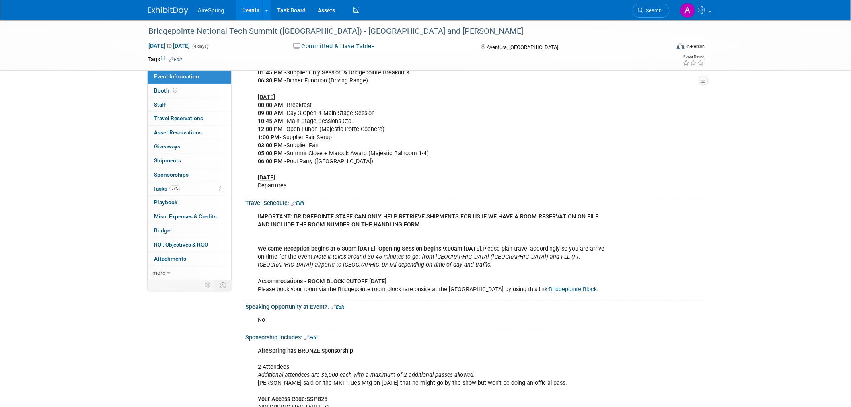
click at [608, 178] on div ")))Welcome Reception: Monday, October 20 @ 6:30 PM Opening Session: Tuesday, Oc…" at bounding box center [433, 73] width 362 height 242
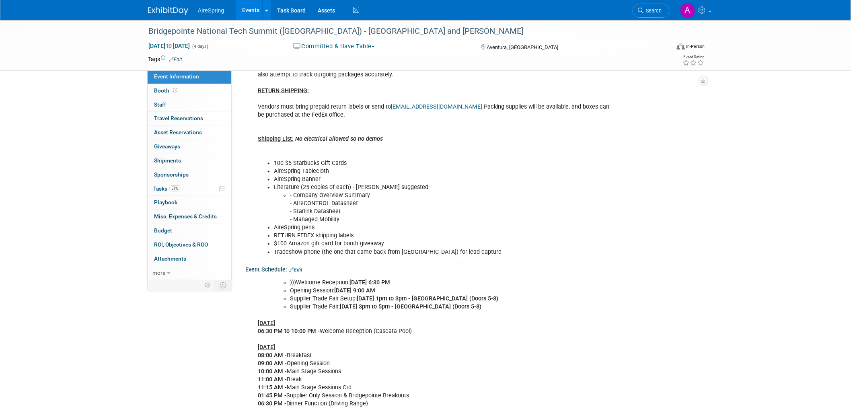
scroll to position [453, 0]
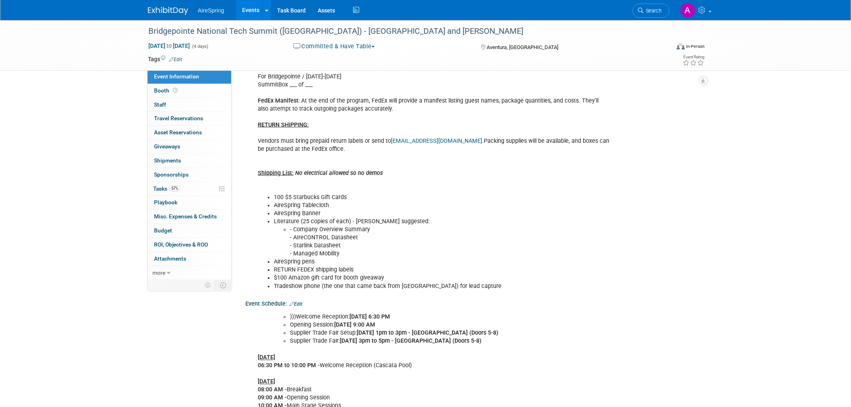
click at [473, 240] on li "- Company Overview Summary - AIreCONTROL Datasheet - Starlink Datasheet - Manag…" at bounding box center [450, 242] width 320 height 32
click at [455, 215] on li "AireSpring Banner" at bounding box center [442, 214] width 336 height 8
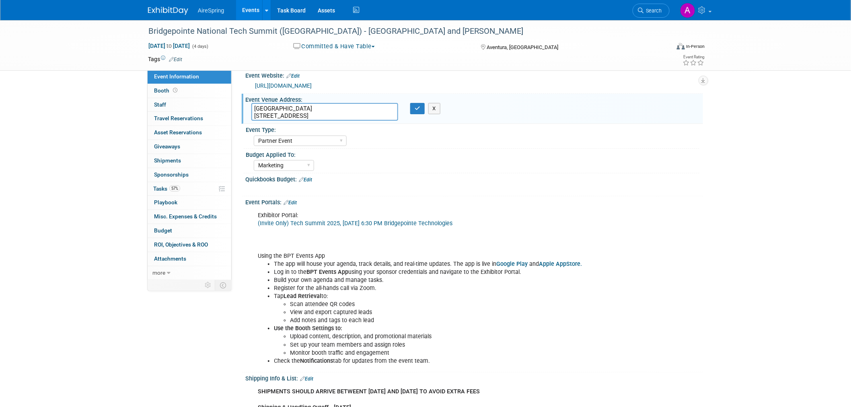
scroll to position [0, 0]
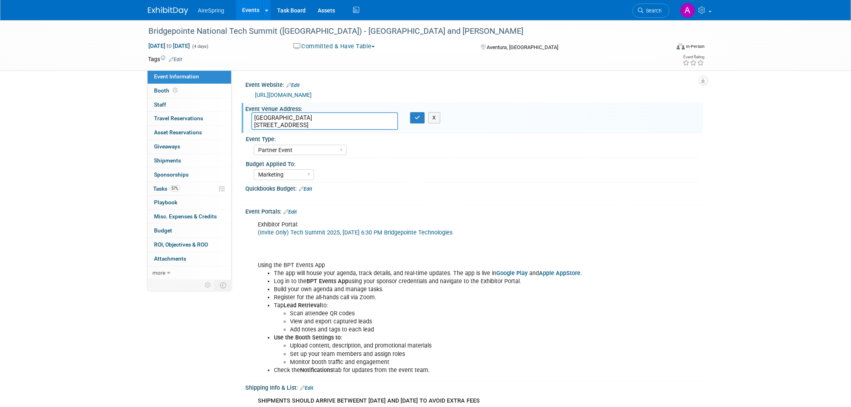
click at [345, 278] on b "BPT Events App" at bounding box center [327, 281] width 42 height 7
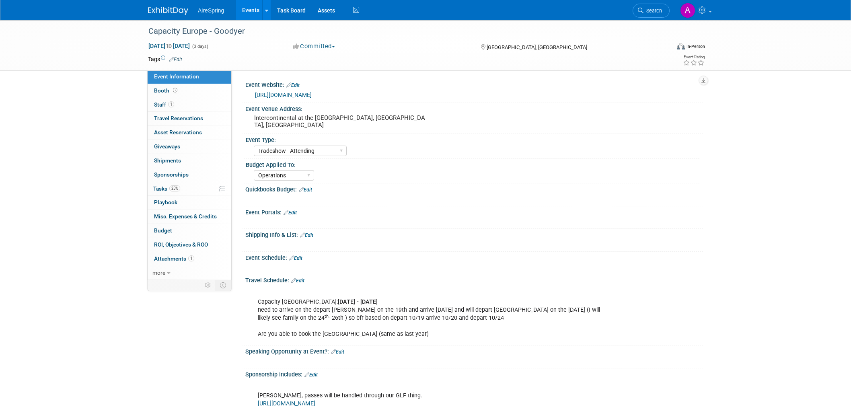
select select "Tradeshow - Attending"
select select "Operations"
drag, startPoint x: 147, startPoint y: 30, endPoint x: 246, endPoint y: 25, distance: 99.0
click at [246, 25] on div "Capacity Europe - Goodyer" at bounding box center [402, 31] width 512 height 14
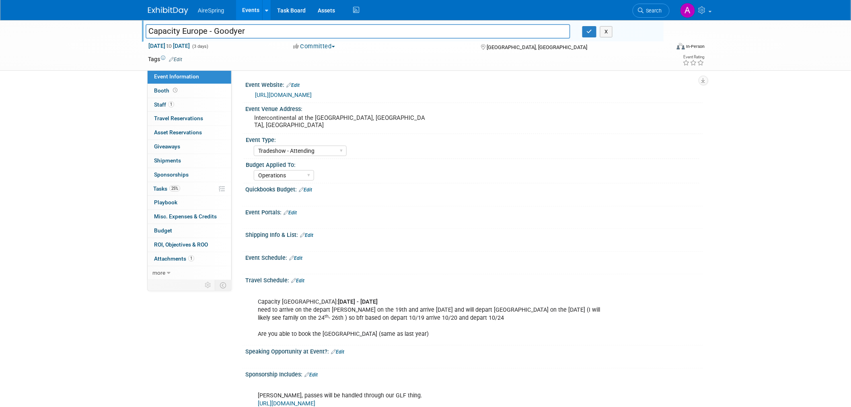
click at [247, 29] on input "Capacity Europe - Goodyer" at bounding box center [358, 31] width 424 height 14
drag, startPoint x: 247, startPoint y: 29, endPoint x: 214, endPoint y: 33, distance: 32.8
click at [214, 33] on input "Capacity Europe - Goodyer" at bounding box center [358, 31] width 424 height 14
drag, startPoint x: 485, startPoint y: 109, endPoint x: 465, endPoint y: 103, distance: 20.8
click at [485, 109] on div "Event Venue Address:" at bounding box center [473, 108] width 457 height 10
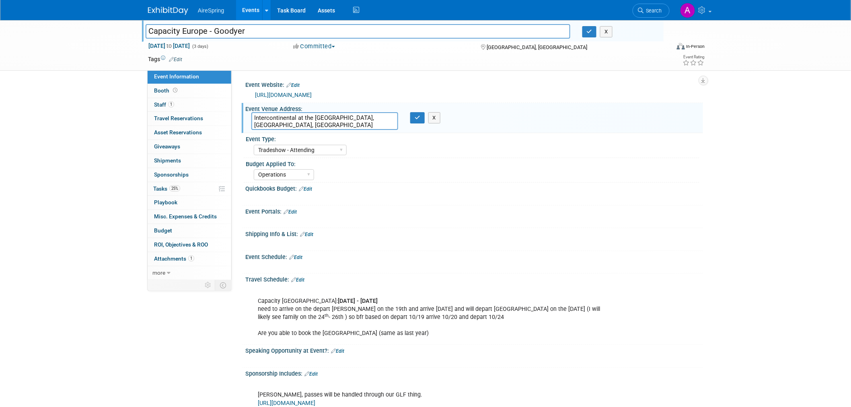
click at [177, 29] on input "Capacity Europe - Goodyer" at bounding box center [358, 31] width 424 height 14
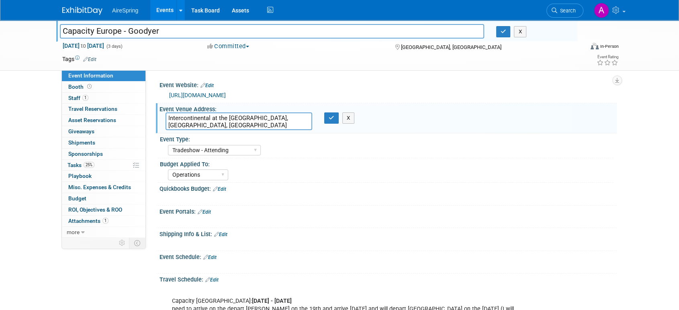
click at [24, 166] on div "Capacity Europe - Goodyer Capacity Europe - Goodyer X Oct 21, 2025 to Oct 23, 2…" at bounding box center [339, 275] width 679 height 510
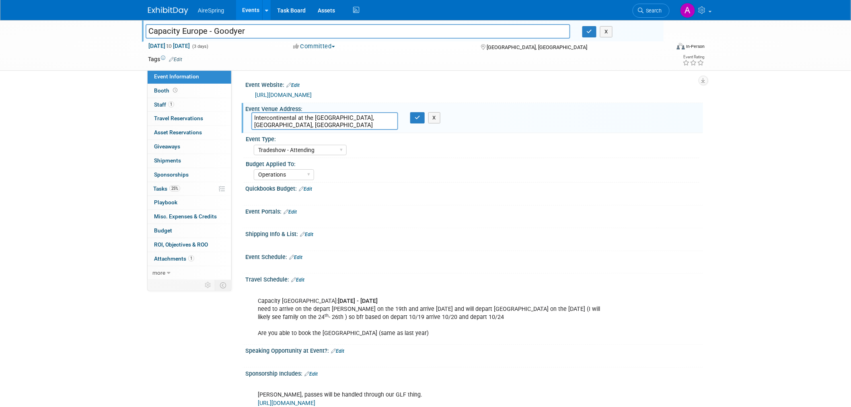
click at [204, 30] on input "Capacity Europe - Goodyer" at bounding box center [358, 31] width 424 height 14
click at [55, 242] on div "Capacity Europe - Goodyer Capacity Europe - Goodyer X Oct 21, 2025 to Oct 23, 2…" at bounding box center [425, 274] width 851 height 509
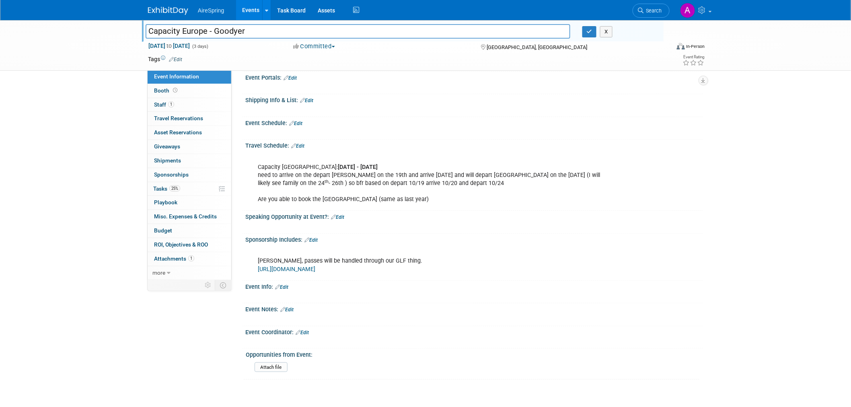
scroll to position [178, 0]
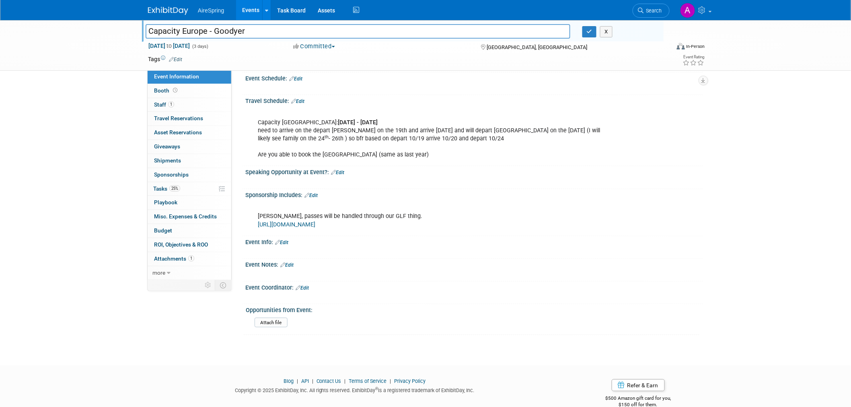
drag, startPoint x: 255, startPoint y: 154, endPoint x: 444, endPoint y: 152, distance: 188.9
click at [444, 152] on div "Capacity Europe: 21 OCTOBER - 23 OCTOBER 2025 need to arrive on the depart Aust…" at bounding box center [433, 135] width 362 height 56
copy div "Are you able to book the Double Tree Docklands Hotel (same as last year)"
click at [56, 99] on div "Capacity Europe - Goodyer Capacity Europe - Goodyer X Oct 21, 2025 to Oct 23, 2…" at bounding box center [425, 96] width 851 height 509
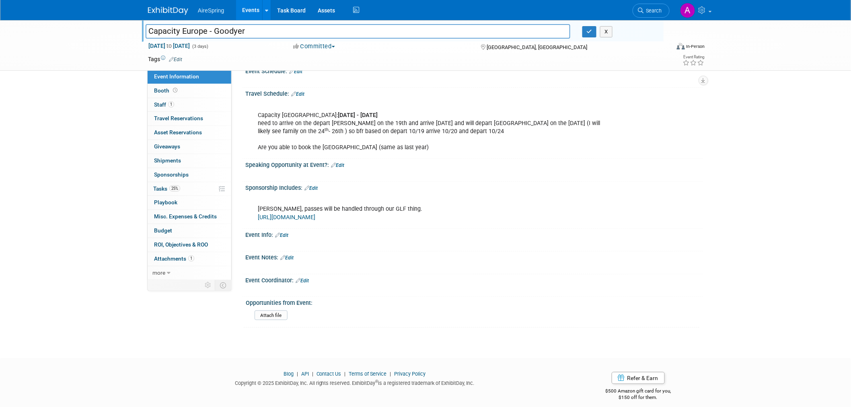
scroll to position [189, 0]
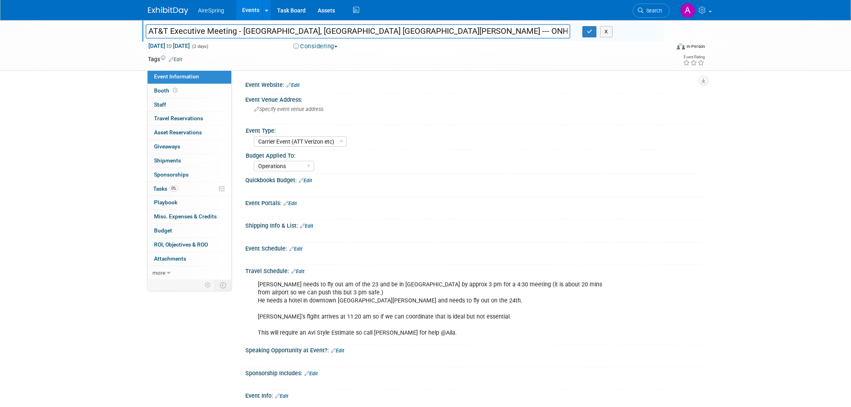
select select "Carrier Event (ATT Verizon etc)"
select select "Operations"
click at [176, 26] on input "AT&T Executive Meeting - [GEOGRAPHIC_DATA], [GEOGRAPHIC_DATA] [GEOGRAPHIC_DATA]…" at bounding box center [358, 31] width 424 height 14
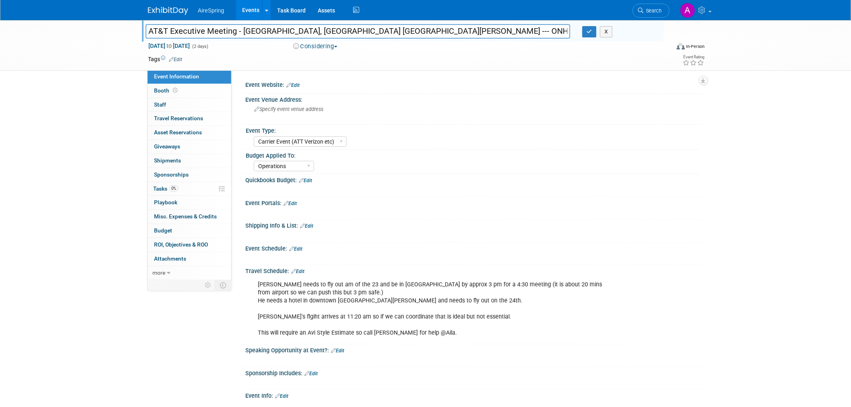
click at [58, 195] on div "AT&T Executive Meeting - [GEOGRAPHIC_DATA], [GEOGRAPHIC_DATA] [GEOGRAPHIC_DATA]…" at bounding box center [425, 262] width 851 height 484
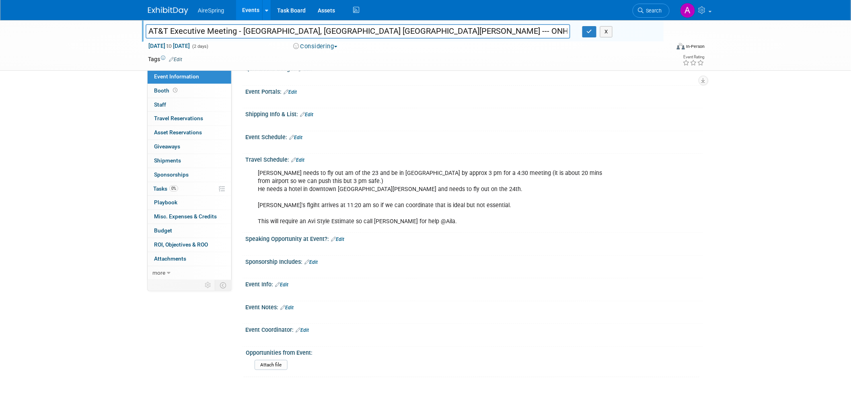
scroll to position [134, 0]
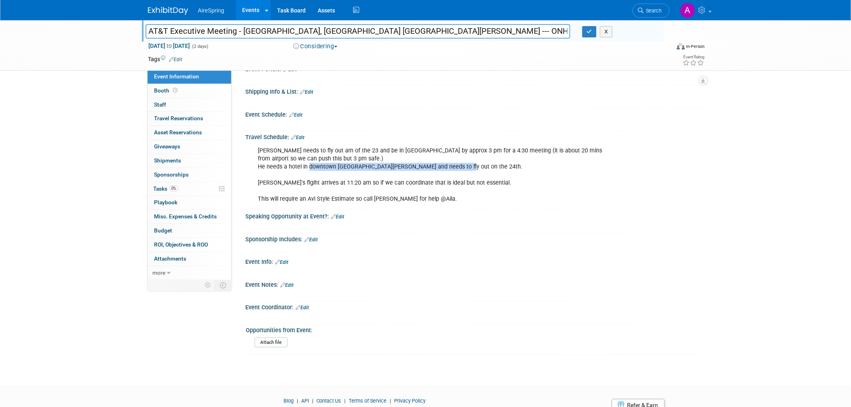
drag, startPoint x: 455, startPoint y: 162, endPoint x: 307, endPoint y: 162, distance: 147.9
click at [307, 162] on div "[PERSON_NAME] needs to fly out am of the 23 and be in [GEOGRAPHIC_DATA] by appr…" at bounding box center [433, 175] width 362 height 65
click at [309, 165] on div "[PERSON_NAME] needs to fly out am of the 23 and be in [GEOGRAPHIC_DATA] by appr…" at bounding box center [433, 175] width 362 height 65
drag, startPoint x: 455, startPoint y: 165, endPoint x: 254, endPoint y: 168, distance: 201.0
click at [254, 168] on div "[PERSON_NAME] needs to fly out am of the 23 and be in [GEOGRAPHIC_DATA] by appr…" at bounding box center [433, 175] width 362 height 65
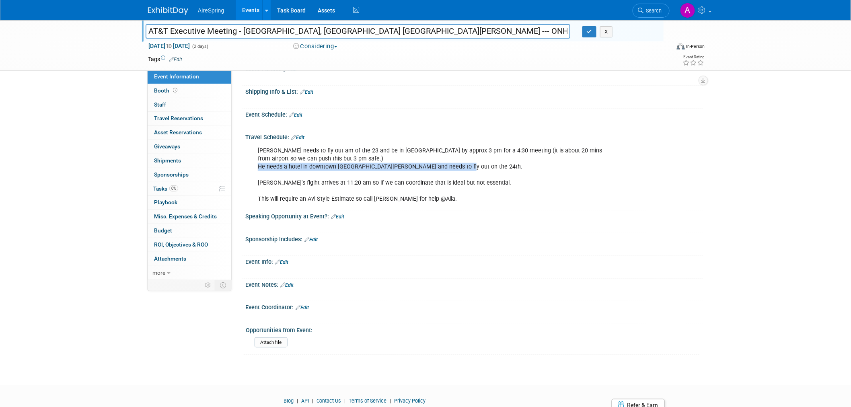
copy div "He needs a hotel in downtown [GEOGRAPHIC_DATA][PERSON_NAME] and needs to fly ou…"
click at [497, 166] on div "[PERSON_NAME] needs to fly out am of the 23 and be in [GEOGRAPHIC_DATA] by appr…" at bounding box center [433, 175] width 362 height 65
click at [209, 352] on div "AT&T Executive Meeting - [GEOGRAPHIC_DATA], [GEOGRAPHIC_DATA] [GEOGRAPHIC_DATA]…" at bounding box center [425, 128] width 851 height 484
